Goal: Entertainment & Leisure: Consume media (video, audio)

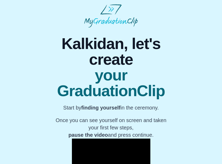
scroll to position [55, 0]
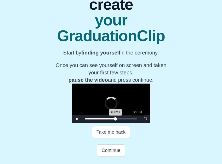
click at [138, 119] on div "0:51:41" at bounding box center [138, 118] width 0 height 1
click at [77, 119] on span "Video Player" at bounding box center [77, 119] width 0 height 0
click at [145, 119] on span "Video Player" at bounding box center [145, 119] width 0 height 0
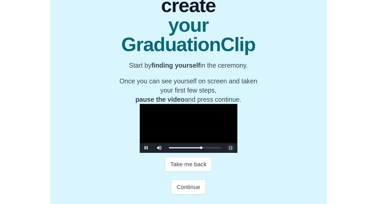
scroll to position [0, 0]
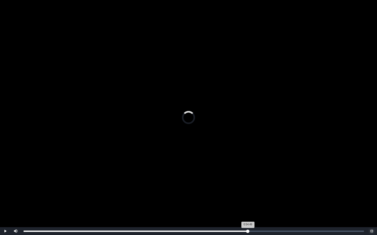
click at [222, 164] on div "Loaded : 0% 0:54:49 0:54:49 Progress : 0%" at bounding box center [194, 231] width 340 height 1
click at [222, 164] on div "Loaded : 0% 0:59:06 0:59:06 Progress : 0%" at bounding box center [193, 232] width 345 height 8
click at [222, 164] on div "Loaded : 0% 0:58:43 0:58:43 Progress : 0%" at bounding box center [193, 232] width 345 height 8
click at [222, 164] on div "0:58:43 Progress : 0%" at bounding box center [144, 231] width 240 height 1
click at [222, 164] on div "1:00:00" at bounding box center [269, 231] width 0 height 1
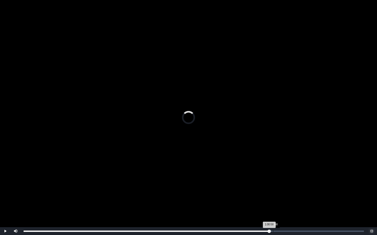
click at [222, 164] on div "Loaded : 0% 1:00:58 1:00:58 Progress : 0%" at bounding box center [193, 232] width 345 height 8
click at [222, 164] on div "Loaded : 0% 1:03:08 1:03:08 Progress : 0%" at bounding box center [193, 232] width 345 height 8
click at [222, 164] on div "1:05:49" at bounding box center [293, 231] width 0 height 1
click at [222, 164] on div "1:08:42" at bounding box center [305, 231] width 0 height 1
click at [222, 164] on div "1:08:57 Progress : 0%" at bounding box center [165, 231] width 282 height 1
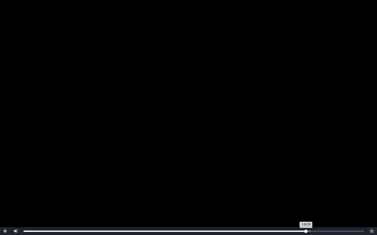
click at [222, 164] on div "1:08:59 Progress : 0%" at bounding box center [165, 231] width 282 height 1
click at [222, 164] on div "Loaded : 0% 1:12:28 1:09:03 Progress : 0%" at bounding box center [193, 232] width 345 height 8
click at [222, 164] on div "Loaded : 0% 1:16:57 1:16:57 Progress : 0%" at bounding box center [193, 232] width 345 height 8
click at [117, 164] on div "0:22:46" at bounding box center [117, 231] width 0 height 1
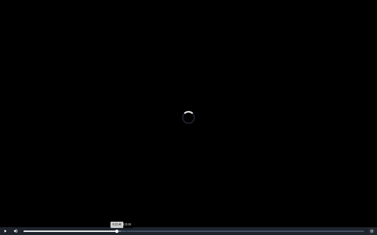
click at [126, 164] on div "0:25:08" at bounding box center [126, 231] width 0 height 1
click at [134, 164] on div "Loaded : 0% 0:26:59 0:25:11 Progress : 0%" at bounding box center [194, 231] width 340 height 1
click at [142, 164] on div "Loaded : 0% 0:29:02 0:27:03 Progress : 0%" at bounding box center [193, 232] width 345 height 8
click at [149, 164] on div "0:30:38" at bounding box center [149, 231] width 0 height 1
click at [158, 164] on div "Loaded : 0% 0:32:56 0:32:56 Progress : 0%" at bounding box center [193, 232] width 345 height 8
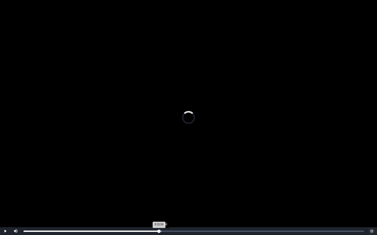
click at [162, 164] on div "Loaded : 0% 0:33:58 0:33:58 Progress : 0%" at bounding box center [194, 231] width 340 height 1
click at [167, 164] on div "0:34:59" at bounding box center [167, 231] width 0 height 1
click at [170, 164] on div "0:35:45" at bounding box center [170, 231] width 0 height 1
click at [174, 164] on div "Loaded : 0% 0:36:43 0:36:43 Progress : 0%" at bounding box center [193, 232] width 345 height 8
click at [177, 164] on div "Loaded : 0% 0:37:33 0:37:33 Progress : 0%" at bounding box center [193, 232] width 345 height 8
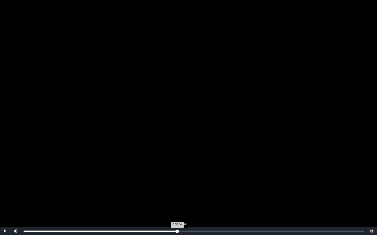
click at [181, 164] on div "Loaded : 0% 0:38:30 0:37:34 Progress : 0%" at bounding box center [193, 232] width 345 height 8
click at [187, 164] on div "Loaded : 0% 0:40:02 0:40:02 Progress : 0%" at bounding box center [193, 232] width 345 height 8
click at [191, 164] on div "Loaded : 0% 0:40:56 0:40:56 Progress : 0%" at bounding box center [193, 232] width 345 height 8
click at [198, 164] on div "Loaded : 0% 0:42:36 0:42:36 Progress : 0%" at bounding box center [193, 232] width 345 height 8
click at [205, 164] on div "Loaded : 0% 0:44:16 0:44:16 Progress : 0%" at bounding box center [193, 232] width 345 height 8
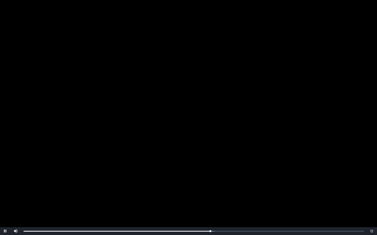
click at [203, 164] on video "Video Player" at bounding box center [188, 117] width 377 height 235
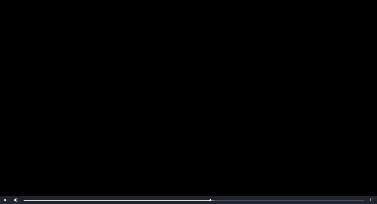
scroll to position [70, 0]
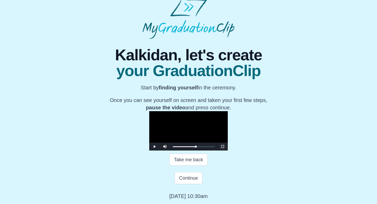
click at [222, 146] on span "Video Player" at bounding box center [222, 146] width 0 height 0
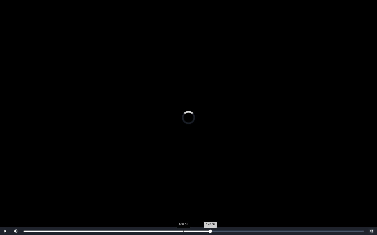
click at [183, 164] on div "Loaded : 0% 0:39:01 0:45:38 Progress : 0%" at bounding box center [193, 232] width 345 height 8
click at [25, 164] on div "0:00:15" at bounding box center [25, 231] width 0 height 1
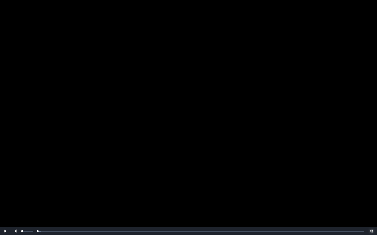
click at [22, 164] on div "Volume Level" at bounding box center [22, 231] width 0 height 1
drag, startPoint x: 24, startPoint y: 231, endPoint x: 9, endPoint y: 233, distance: 15.3
click at [9, 164] on div "Play Mute Current Time 0:00 / Loaded : 0% 0:00:00 0:00:00 Progress : 0% Stream …" at bounding box center [188, 232] width 377 height 8
click at [5, 164] on span "Video Player" at bounding box center [5, 232] width 0 height 0
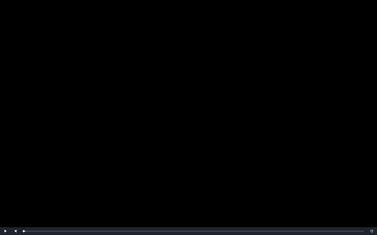
click at [39, 164] on video "Video Player" at bounding box center [188, 117] width 377 height 235
click at [5, 164] on span "Video Player" at bounding box center [5, 232] width 0 height 0
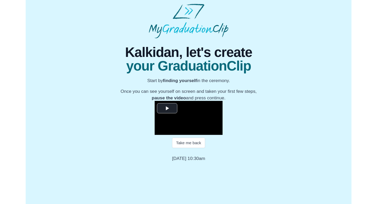
scroll to position [49, 0]
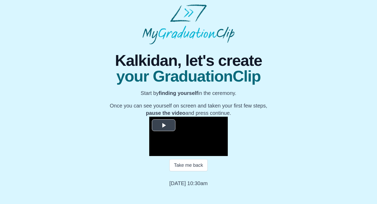
click at [164, 125] on span "Video Player" at bounding box center [164, 125] width 0 height 0
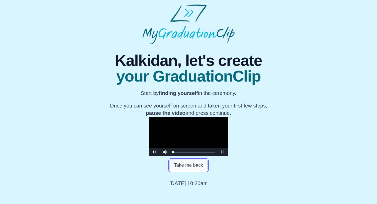
click at [190, 164] on button "Take me back" at bounding box center [188, 165] width 38 height 12
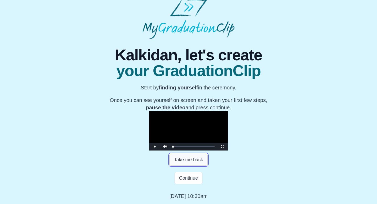
scroll to position [72, 0]
click at [191, 164] on button "Continue" at bounding box center [188, 178] width 28 height 12
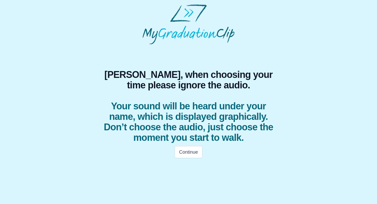
scroll to position [0, 0]
click at [197, 153] on button "Continue" at bounding box center [188, 152] width 28 height 12
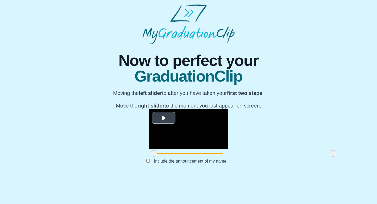
scroll to position [32, 0]
click at [164, 118] on span "Video Player" at bounding box center [164, 118] width 0 height 0
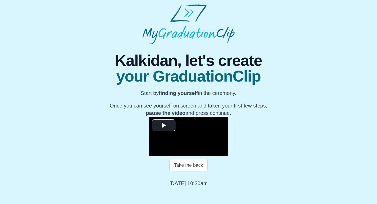
scroll to position [40, 0]
click at [164, 125] on span "Video Player" at bounding box center [164, 125] width 0 height 0
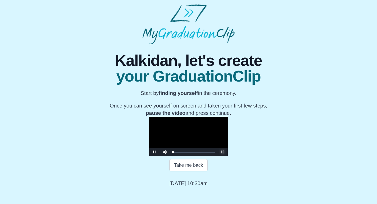
click at [222, 152] on span "Video Player" at bounding box center [222, 152] width 0 height 0
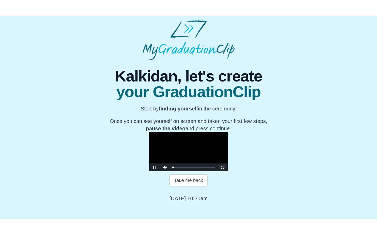
scroll to position [0, 0]
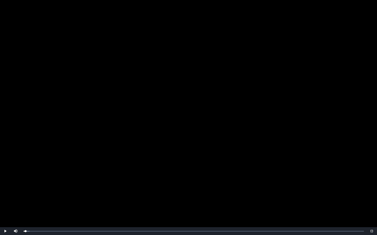
click at [203, 176] on video "Video Player" at bounding box center [188, 117] width 377 height 235
click at [202, 203] on div "Loaded : 0% 0:43:41 0:00:28 Progress : 0%" at bounding box center [193, 232] width 345 height 8
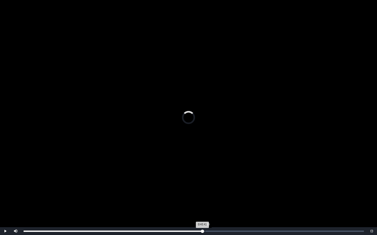
click at [205, 203] on div "Loaded : 0% 0:44:20 0:43:41 Progress : 0%" at bounding box center [193, 232] width 345 height 8
click at [204, 203] on div "0:44:20 Progress : 0%" at bounding box center [114, 231] width 181 height 1
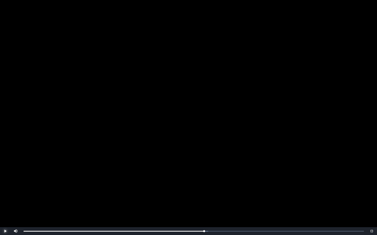
click at [5, 203] on span "Video Player" at bounding box center [5, 232] width 0 height 0
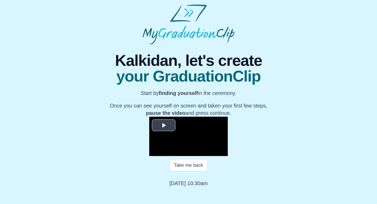
scroll to position [54, 0]
click at [164, 125] on span "Video Player" at bounding box center [164, 125] width 0 height 0
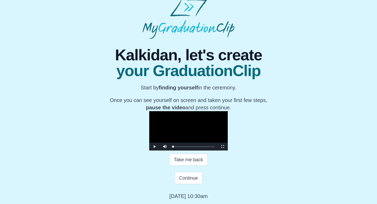
click at [149, 111] on video "Video Player" at bounding box center [188, 130] width 78 height 39
click at [222, 146] on span "Video Player" at bounding box center [222, 146] width 0 height 0
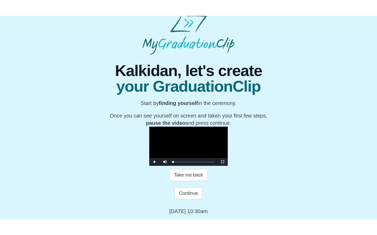
scroll to position [0, 0]
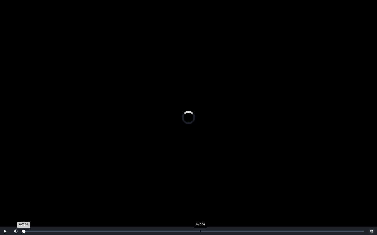
click at [200, 230] on div "Loaded : 0% 0:43:10 0:00:00 Progress : 0%" at bounding box center [193, 232] width 345 height 8
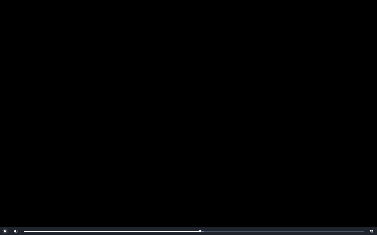
click at [5, 232] on span "Video Player" at bounding box center [5, 232] width 0 height 0
click at [22, 231] on div "Volume Level" at bounding box center [22, 231] width 0 height 1
click at [16, 228] on span "Video Player" at bounding box center [16, 228] width 0 height 0
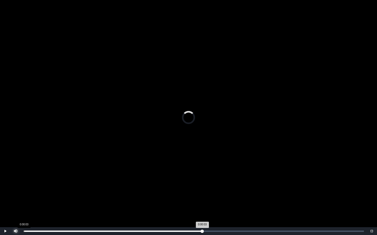
click at [24, 232] on div "0:00:03" at bounding box center [24, 231] width 0 height 1
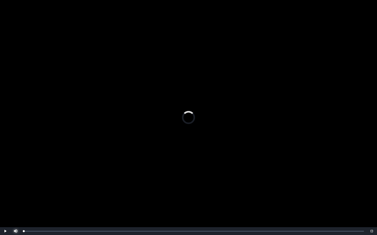
drag, startPoint x: 24, startPoint y: 232, endPoint x: 9, endPoint y: 231, distance: 14.4
click at [9, 231] on div "Play Mute Current Time 0:06 / Loaded : 0% 0:00:00 0:00:00 Progress : 0% Stream …" at bounding box center [188, 232] width 377 height 8
click at [5, 232] on span "Video Player" at bounding box center [5, 232] width 0 height 0
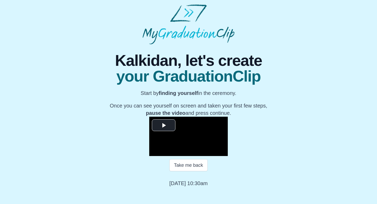
scroll to position [54, 0]
click at [164, 125] on span "Video Player" at bounding box center [164, 125] width 0 height 0
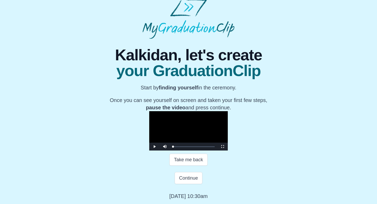
click at [149, 111] on video "Video Player" at bounding box center [188, 130] width 78 height 39
click at [222, 146] on span "Video Player" at bounding box center [222, 146] width 0 height 0
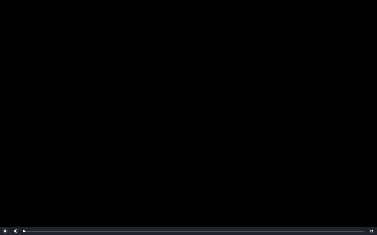
click at [5, 164] on span "Video Player" at bounding box center [5, 232] width 0 height 0
click at [222, 150] on video "Video Player" at bounding box center [188, 117] width 377 height 235
click at [5, 164] on span "Video Player" at bounding box center [5, 232] width 0 height 0
click at [30, 164] on video "Video Player" at bounding box center [188, 117] width 377 height 235
click at [205, 164] on div "Loaded : 0% 0:44:27 0:00:13 Progress : 0%" at bounding box center [193, 232] width 345 height 8
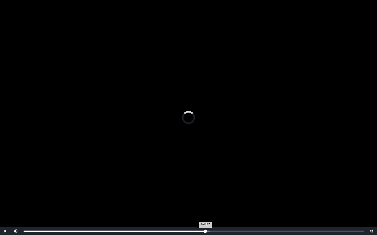
click at [203, 164] on div "0:43:49" at bounding box center [203, 231] width 0 height 1
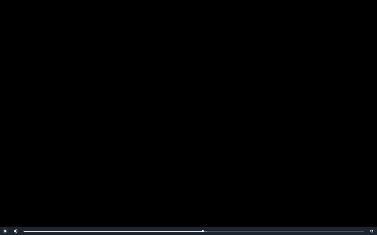
click at [5, 164] on span "Video Player" at bounding box center [5, 232] width 0 height 0
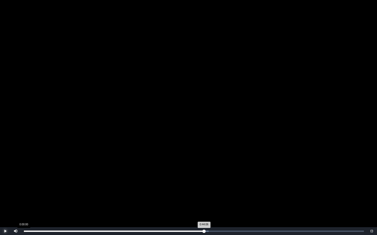
click at [23, 164] on div "Loaded : 0% 0:00:00 0:44:06 Progress : 0%" at bounding box center [193, 232] width 345 height 8
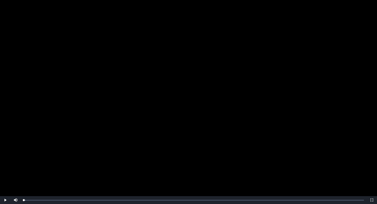
scroll to position [29, 0]
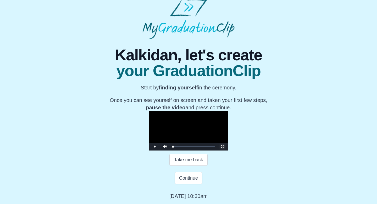
click at [222, 146] on span "Video Player" at bounding box center [222, 146] width 0 height 0
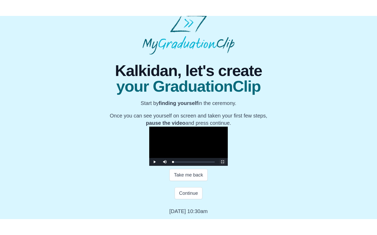
scroll to position [0, 0]
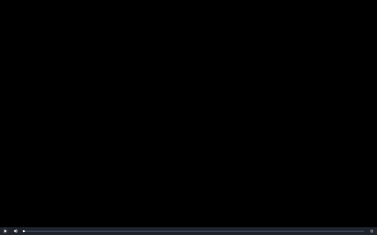
click at [5, 164] on span "Video Player" at bounding box center [5, 232] width 0 height 0
click at [204, 164] on div "Loaded : 0% 0:44:04 0:44:04 Progress : 0%" at bounding box center [193, 232] width 345 height 8
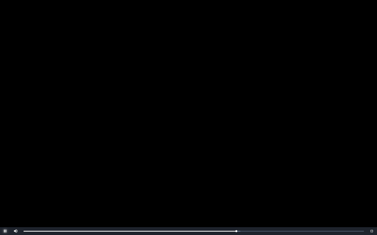
click at [5, 164] on span "Video Player" at bounding box center [5, 232] width 0 height 0
